Goal: Register for event/course

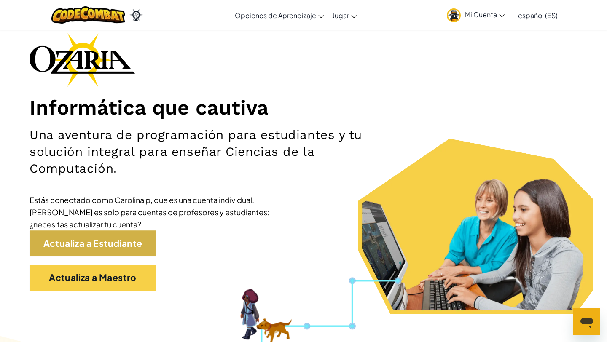
scroll to position [41, 0]
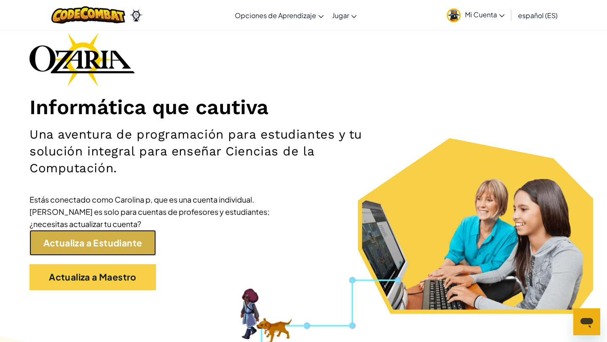
click at [110, 241] on link "Actualiza a Estudiante" at bounding box center [93, 243] width 127 height 26
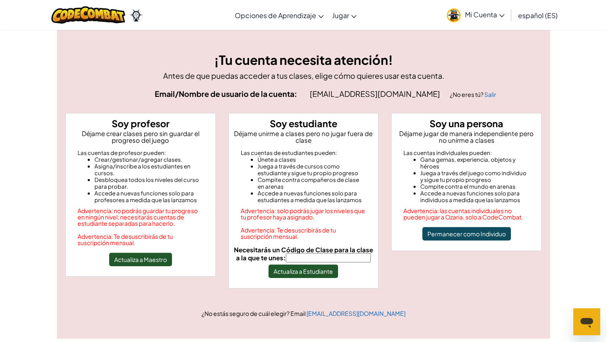
click at [320, 254] on input "Necesitarás un Código de Clase para la clase a la que te unes:" at bounding box center [328, 257] width 85 height 9
type input "ReadyDishHappy"
click at [326, 272] on button "Actualiza a Estudiante" at bounding box center [304, 271] width 70 height 13
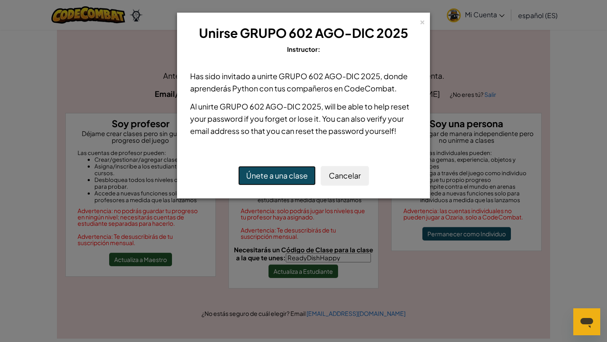
click at [296, 178] on button "Únete a una clase" at bounding box center [277, 175] width 78 height 19
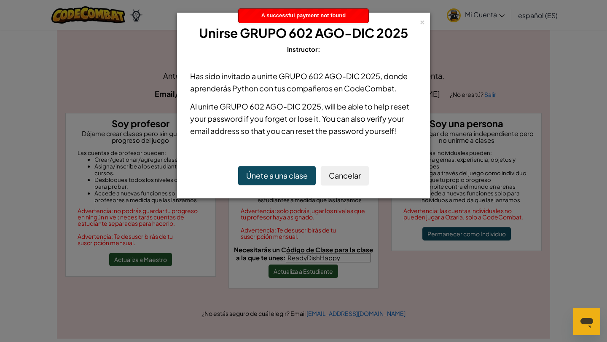
click at [415, 22] on div "× Unirse GRUPO 602 [DATE]-[DATE] Instructor:" at bounding box center [304, 39] width 244 height 44
click at [416, 20] on div "× Unirse GRUPO 602 [DATE]-[DATE] Instructor:" at bounding box center [304, 39] width 244 height 44
click at [417, 20] on div "× Unirse GRUPO 602 [DATE]-[DATE] Instructor:" at bounding box center [304, 39] width 244 height 44
click at [418, 20] on div "× Unirse GRUPO 602 [DATE]-[DATE] Instructor:" at bounding box center [304, 39] width 244 height 44
click at [420, 20] on div "×" at bounding box center [423, 20] width 6 height 9
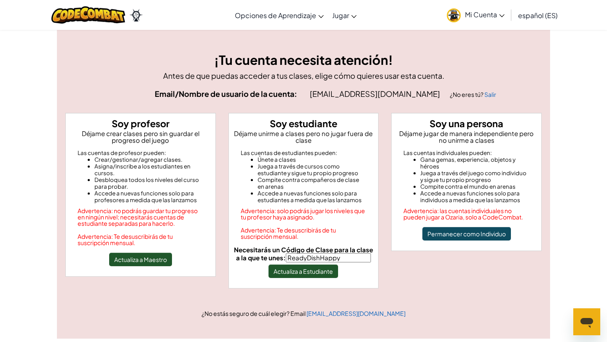
click at [313, 131] on p "Déjame unirme a clases pero no jugar fuera de clase" at bounding box center [303, 136] width 143 height 13
